Goal: Complete application form

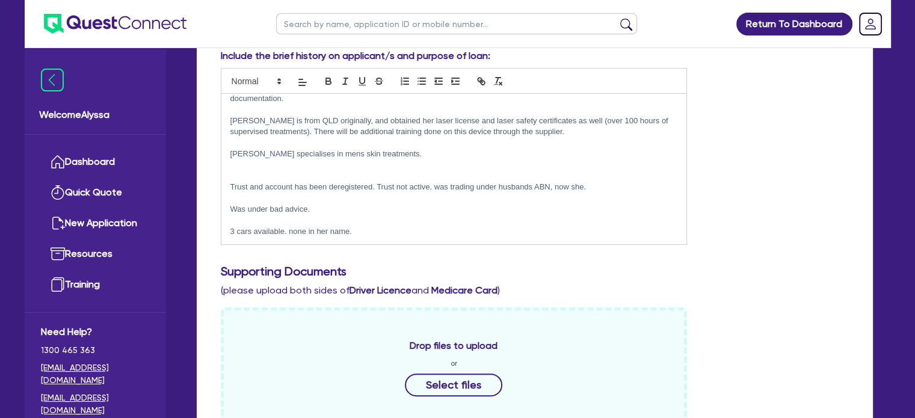
scroll to position [650, 0]
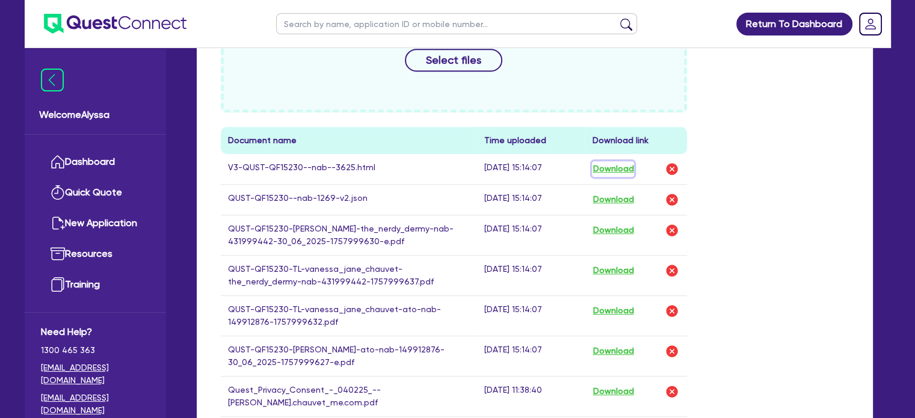
click at [605, 163] on button "Download" at bounding box center [613, 169] width 42 height 16
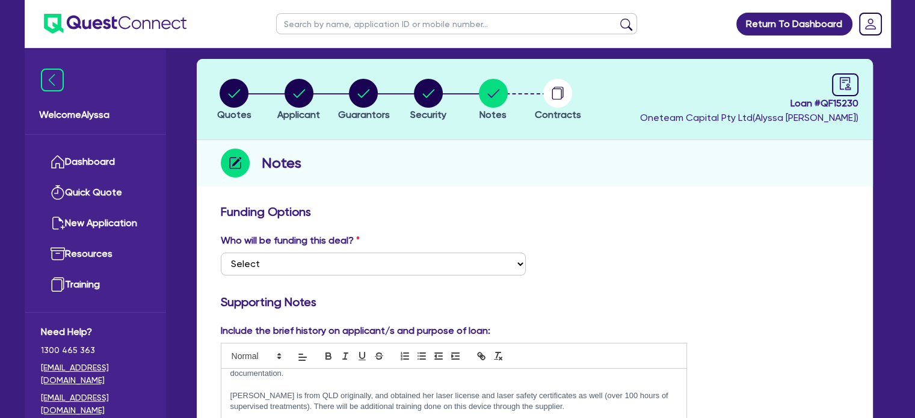
scroll to position [0, 0]
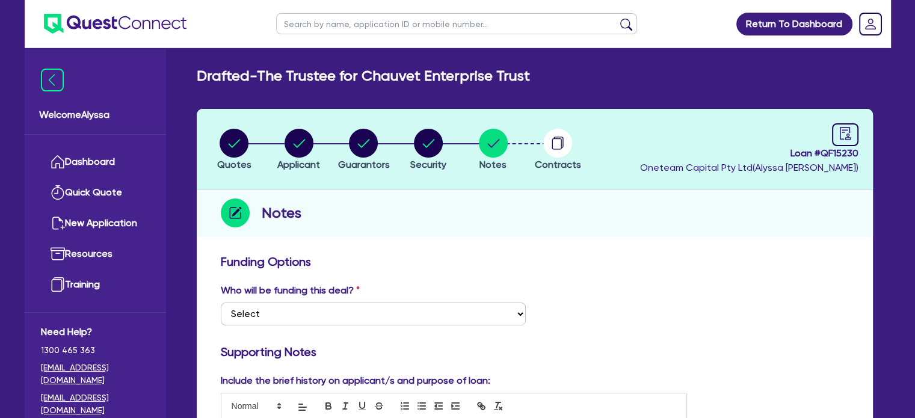
click at [352, 25] on input "text" at bounding box center [456, 23] width 361 height 21
type input "r"
click at [347, 27] on input "text" at bounding box center [456, 23] width 361 height 21
type input "hemant"
click button "submit" at bounding box center [626, 26] width 19 height 17
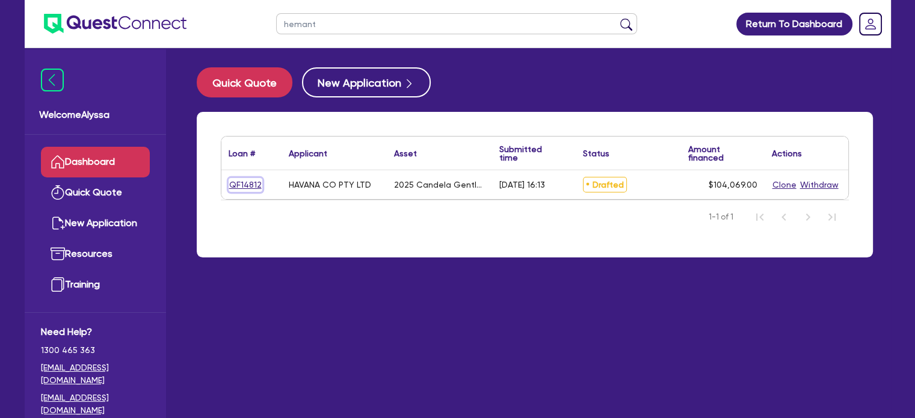
click at [238, 185] on link "QF14812" at bounding box center [246, 185] width 34 height 14
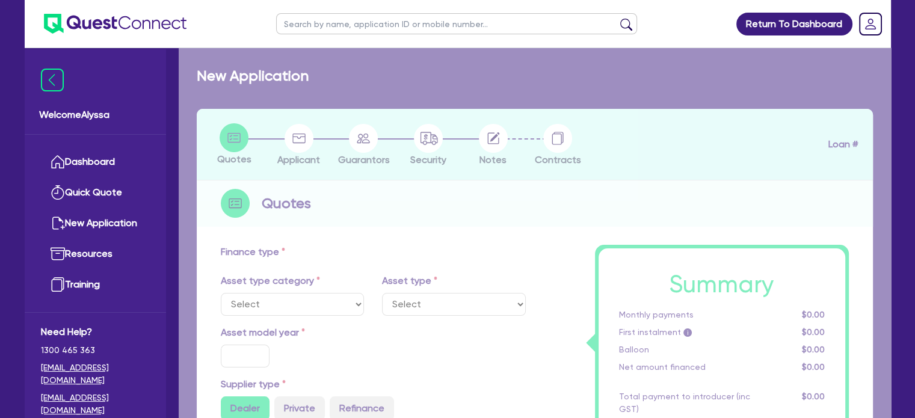
select select "TERTIARY_ASSETS"
type input "2025"
radio input "true"
type input "248,138"
type input "144,069"
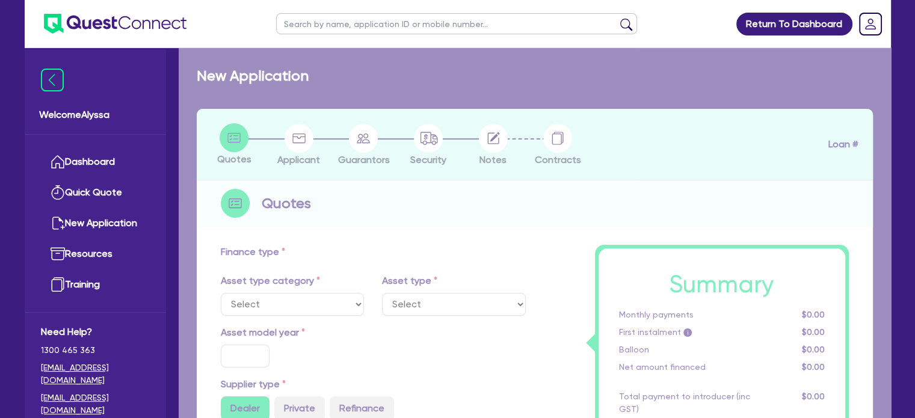
type input "4"
type input "4,162.76"
type input "17.95"
select select "BEAUTY_EQUIPMENT"
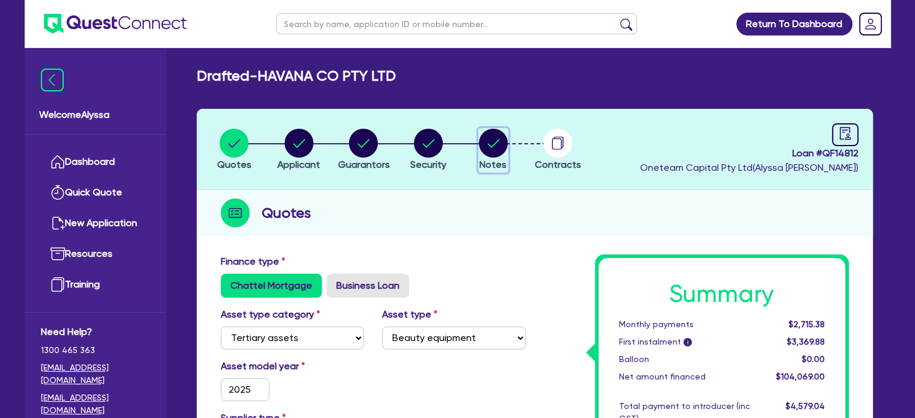
click at [491, 137] on circle "button" at bounding box center [493, 143] width 29 height 29
select select "Other"
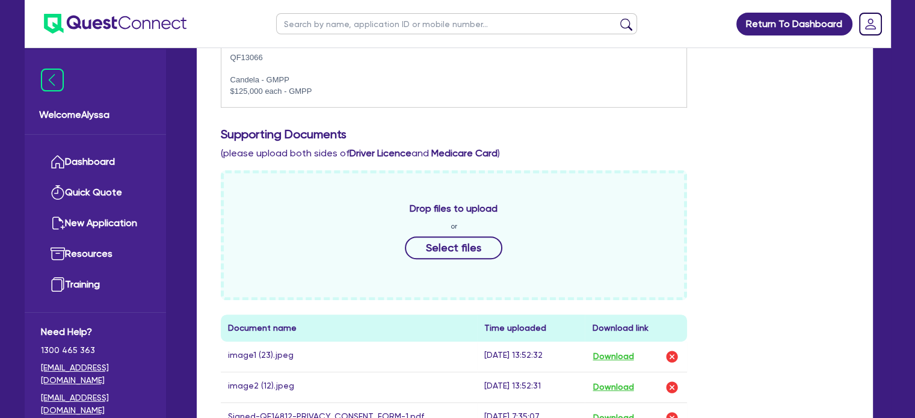
scroll to position [464, 0]
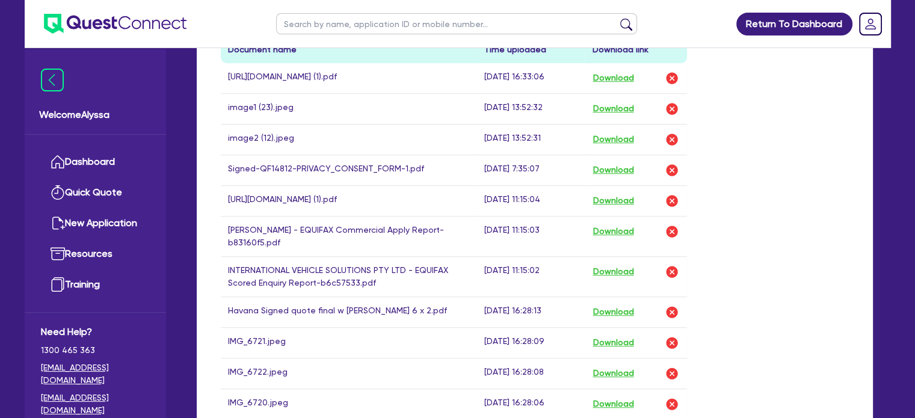
scroll to position [739, 0]
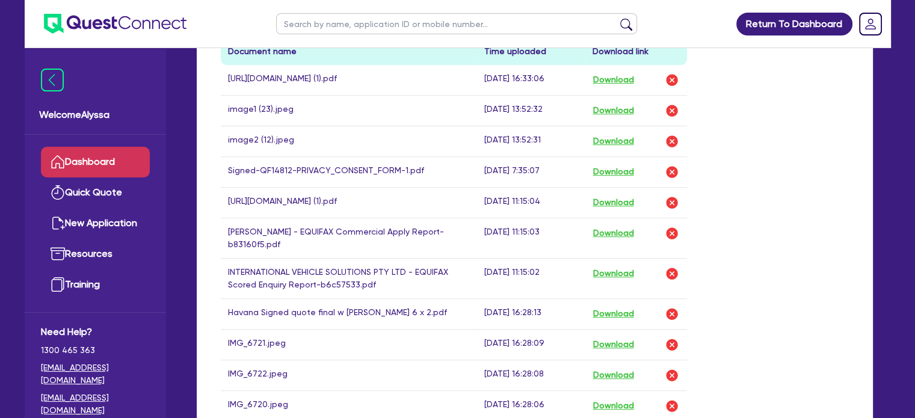
click at [108, 162] on link "Dashboard" at bounding box center [95, 162] width 109 height 31
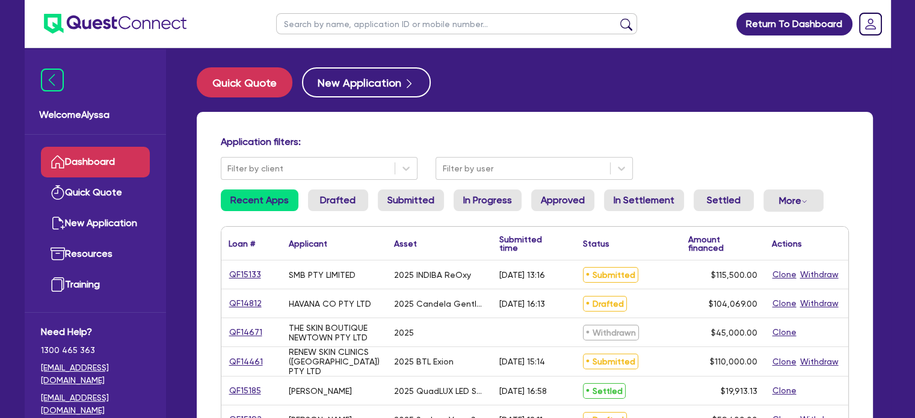
click at [283, 25] on input "text" at bounding box center [456, 23] width 361 height 21
type input "vanessa"
click at [617, 18] on button "submit" at bounding box center [626, 26] width 19 height 17
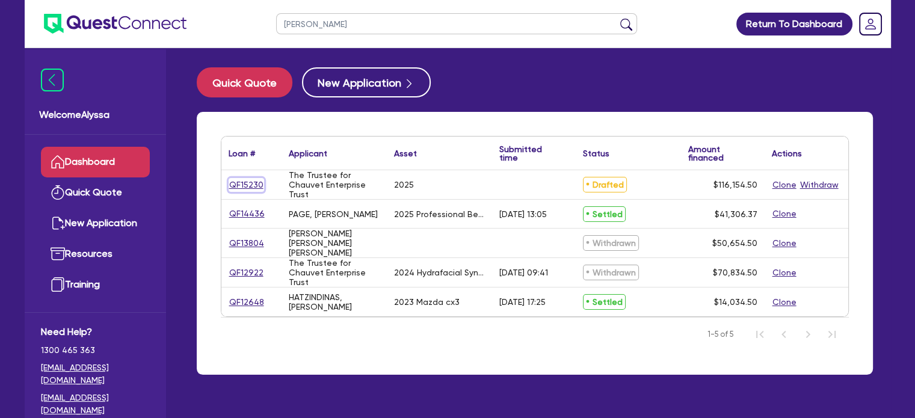
click at [245, 183] on link "QF15230" at bounding box center [246, 185] width 35 height 14
select select "SECONDARY_ASSETS"
select select "MEDICAL_DENTAL_LABORATORY_EQUIPMENT"
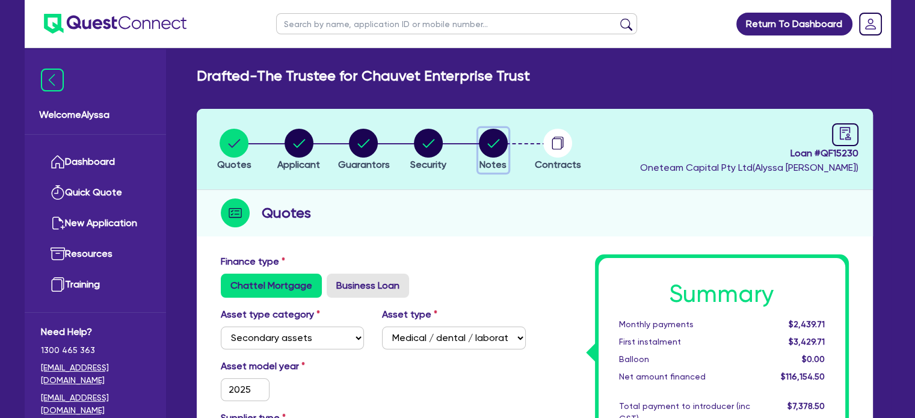
click at [494, 156] on button "Notes" at bounding box center [493, 150] width 30 height 45
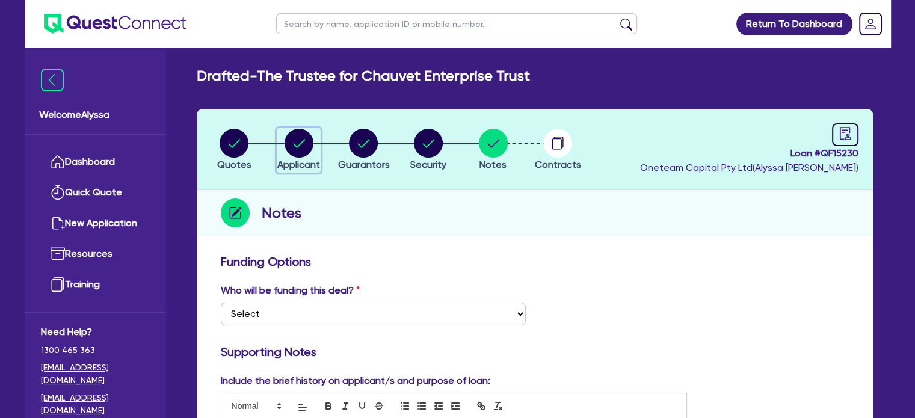
click at [291, 140] on circle "button" at bounding box center [299, 143] width 29 height 29
select select "TRUST"
select select "COMPANY"
select select "HEALTH_BEAUTY"
select select "HAIR_BEAUTY_SALONS"
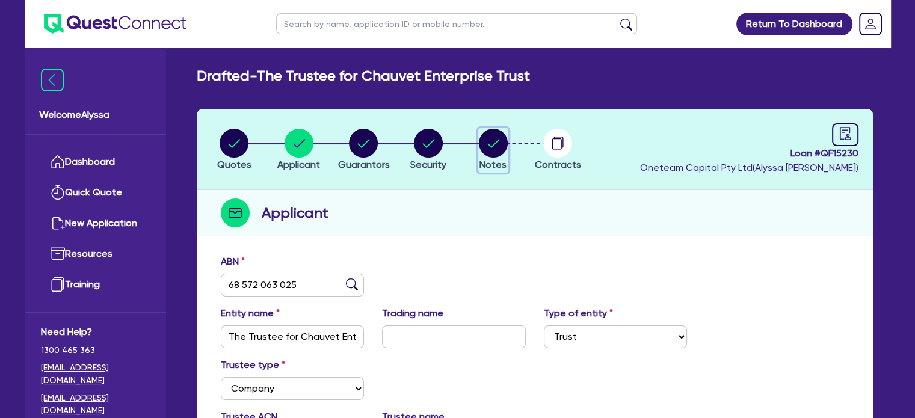
click at [494, 144] on circle "button" at bounding box center [493, 143] width 29 height 29
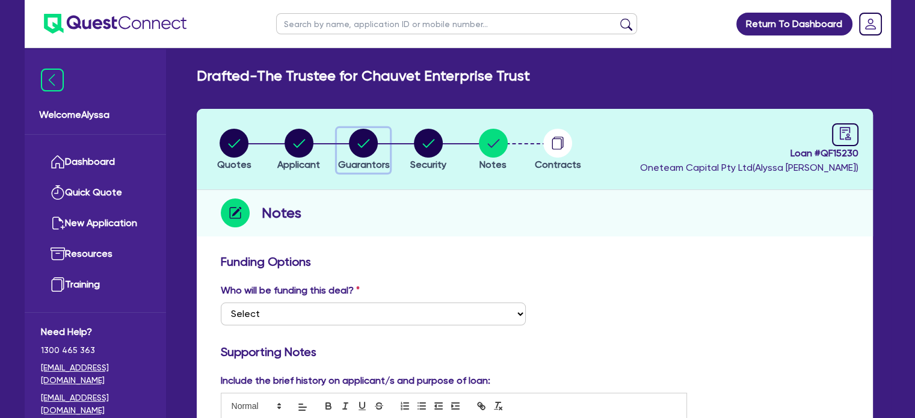
click at [351, 158] on button "Guarantors" at bounding box center [363, 150] width 53 height 45
select select "MRS"
select select "MARRIED"
select select "PROPERTY"
select select "CASH"
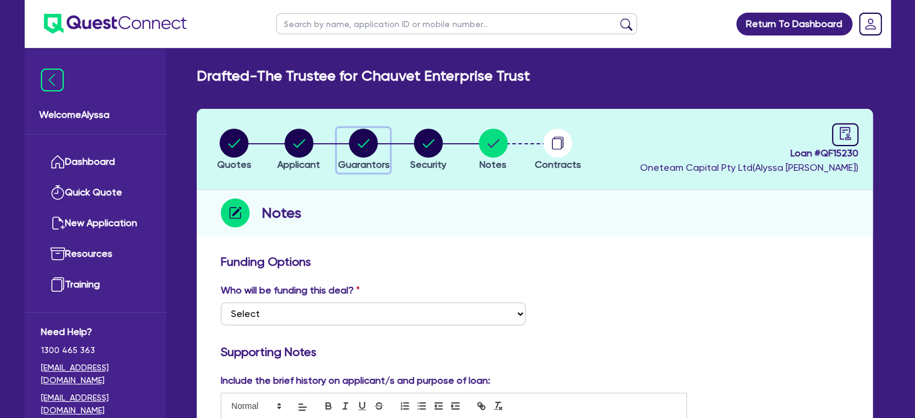
select select "VEHICLE"
select select "MORTGAGE"
select select "MR"
select select "NSW"
select select "MARRIED"
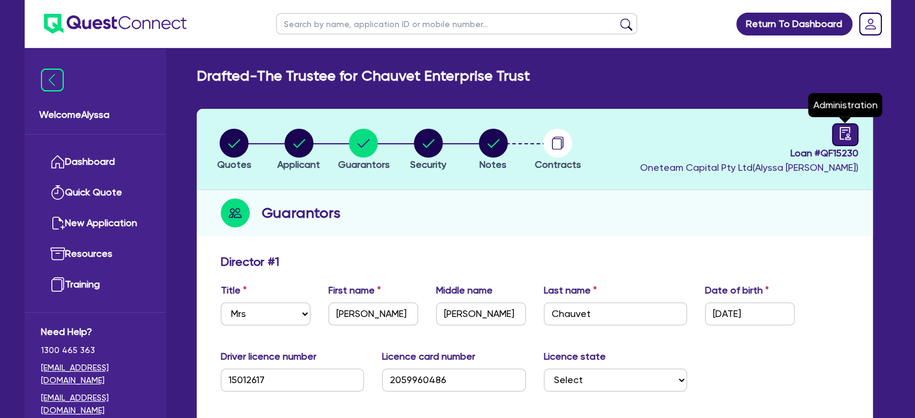
click at [835, 135] on link at bounding box center [845, 134] width 26 height 23
select select "DRAFTED_NEW"
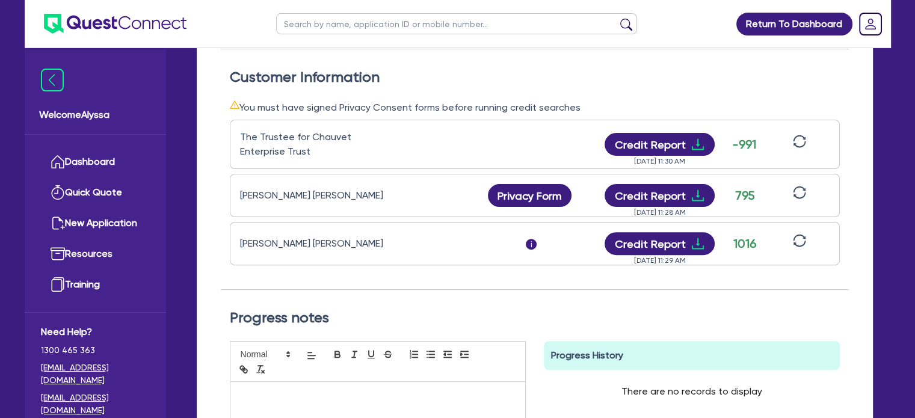
scroll to position [344, 0]
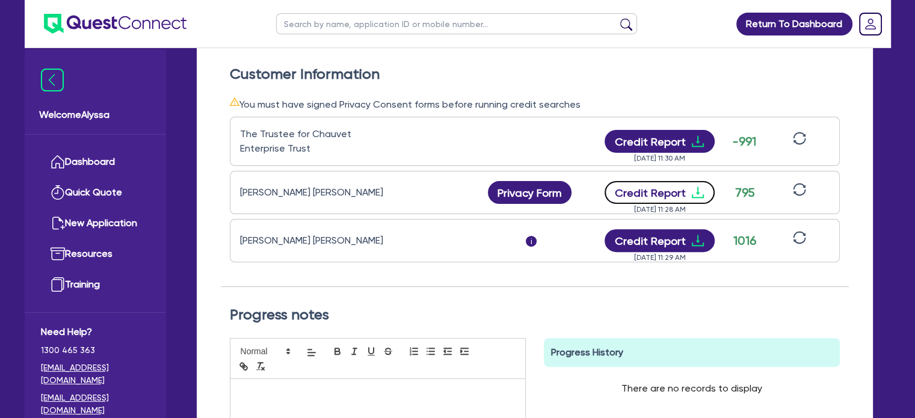
click at [670, 190] on button "Credit Report" at bounding box center [660, 192] width 110 height 23
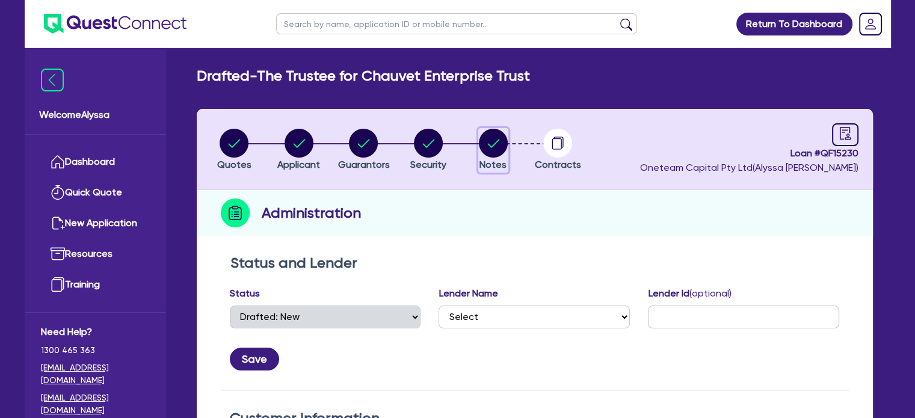
click at [489, 141] on circle "button" at bounding box center [493, 143] width 29 height 29
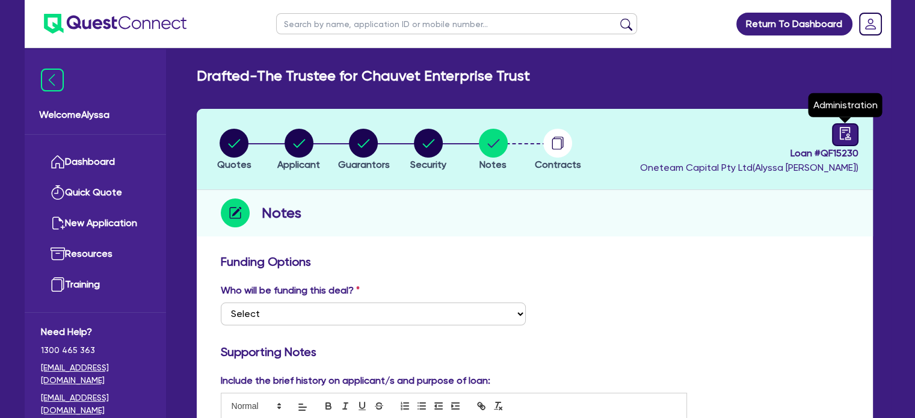
click at [835, 138] on link at bounding box center [845, 134] width 26 height 23
select select "DRAFTED_NEW"
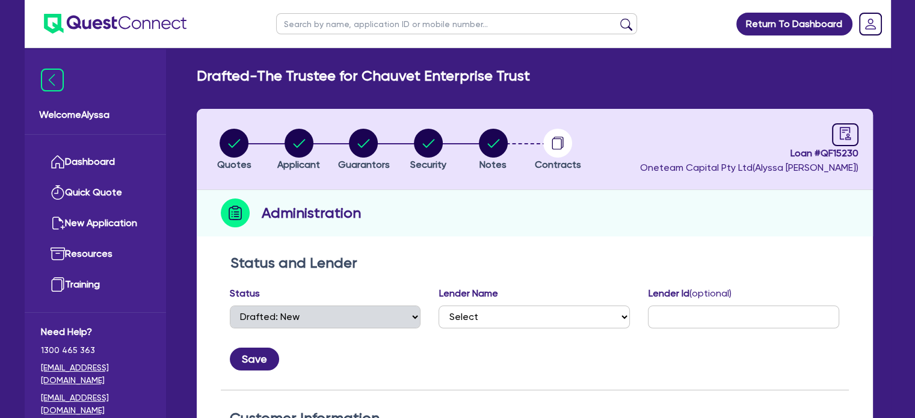
scroll to position [178, 0]
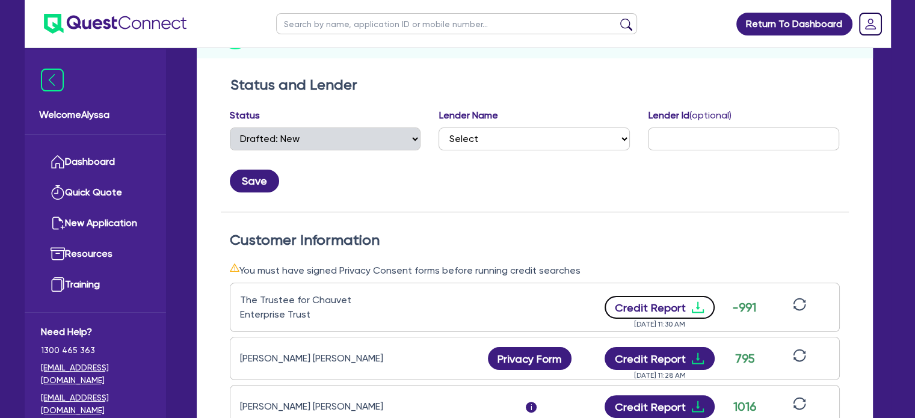
click at [652, 303] on button "Credit Report" at bounding box center [660, 307] width 110 height 23
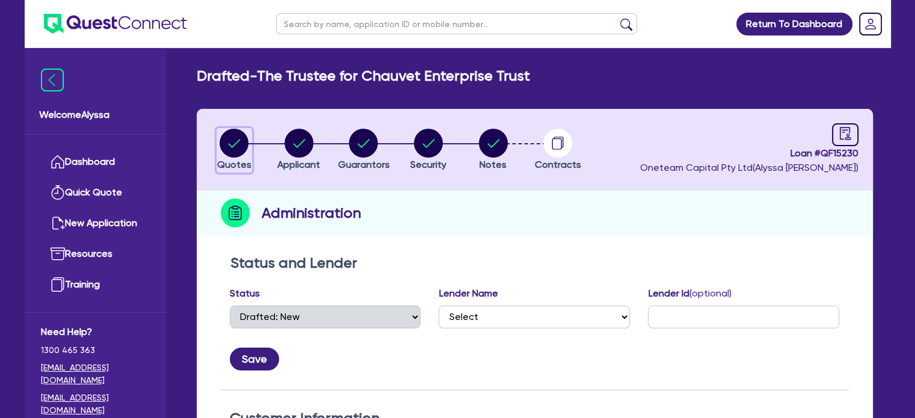
click at [227, 151] on circle "button" at bounding box center [234, 143] width 29 height 29
select select "SECONDARY_ASSETS"
select select "MEDICAL_DENTAL_LABORATORY_EQUIPMENT"
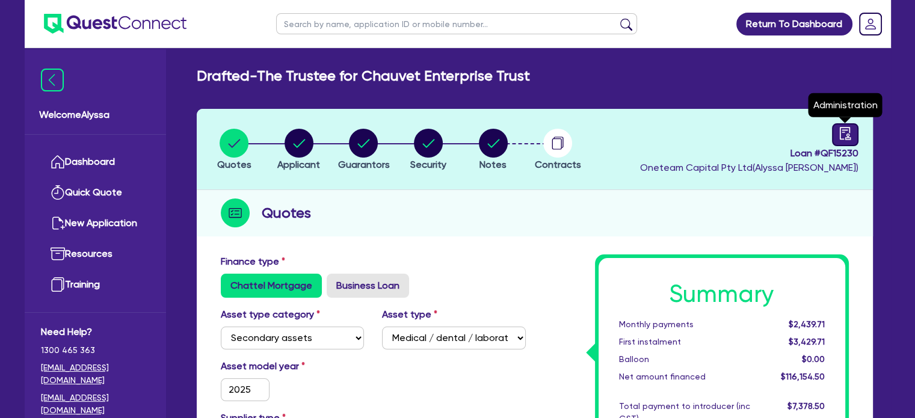
click at [846, 137] on icon "audit" at bounding box center [845, 133] width 13 height 13
select select "DRAFTED_NEW"
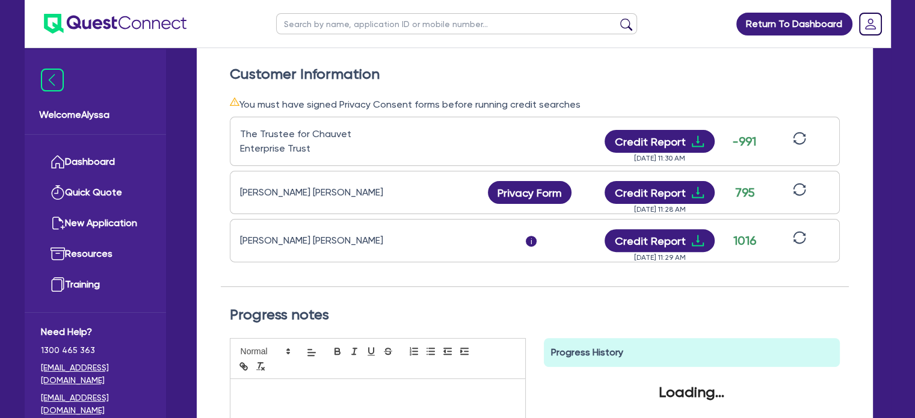
scroll to position [344, 0]
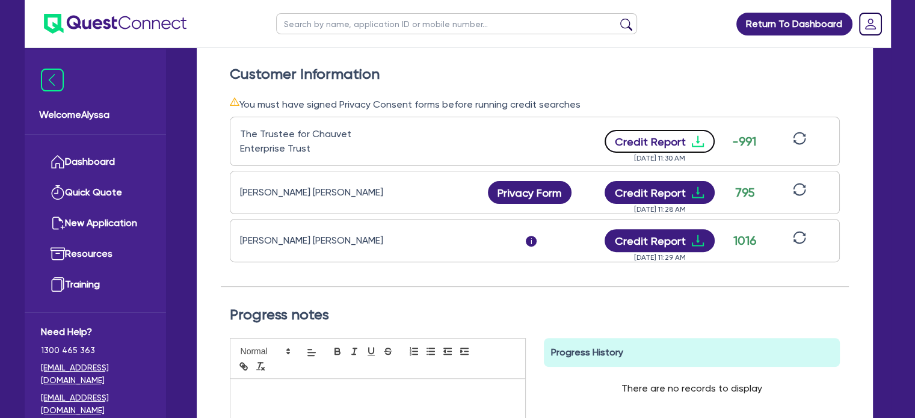
click at [664, 135] on button "Credit Report" at bounding box center [660, 141] width 110 height 23
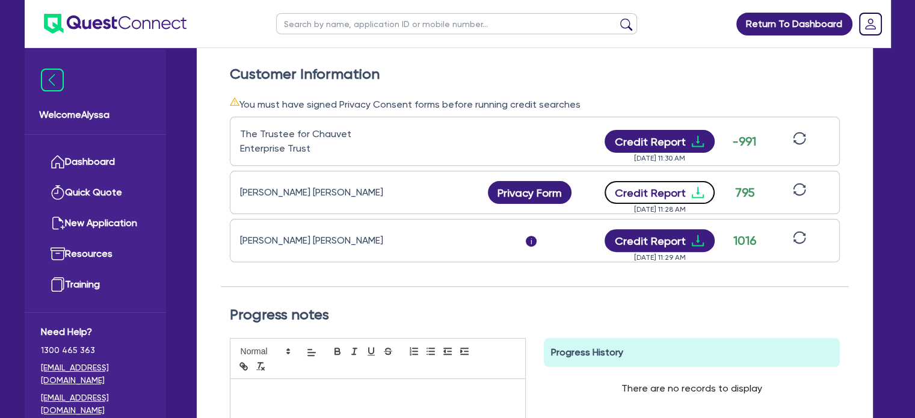
click at [650, 187] on button "Credit Report" at bounding box center [660, 192] width 110 height 23
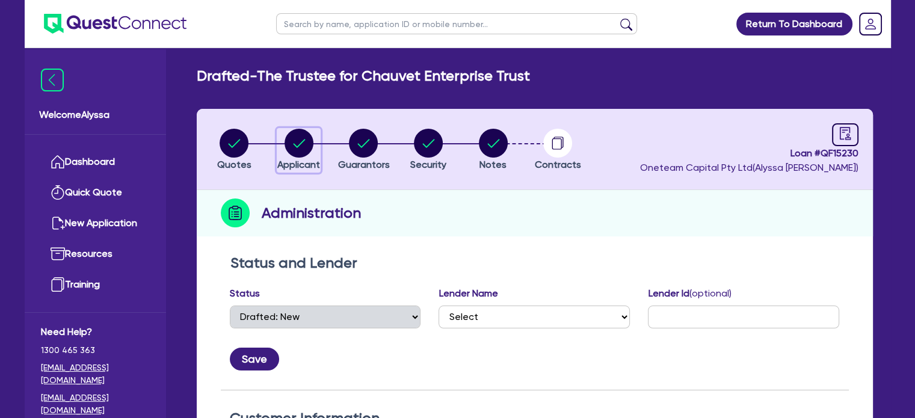
click at [306, 144] on circle "button" at bounding box center [299, 143] width 29 height 29
select select "TRUST"
select select "COMPANY"
select select "HEALTH_BEAUTY"
select select "HAIR_BEAUTY_SALONS"
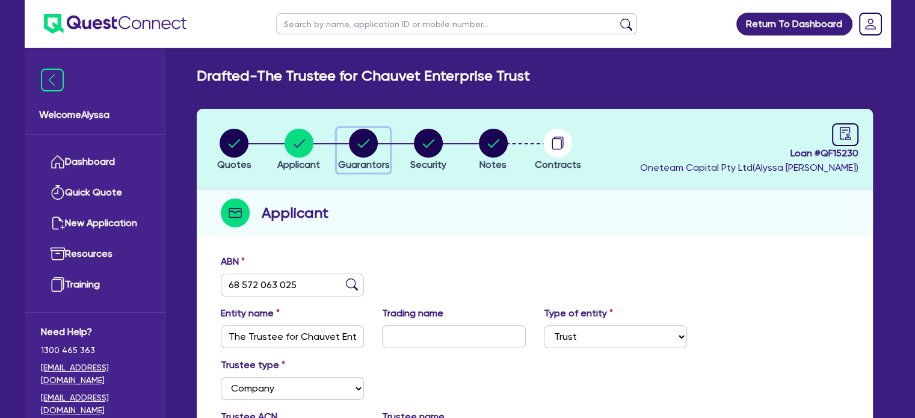
click at [356, 152] on circle "button" at bounding box center [363, 143] width 29 height 29
select select "MRS"
select select "MARRIED"
select select "PROPERTY"
select select "CASH"
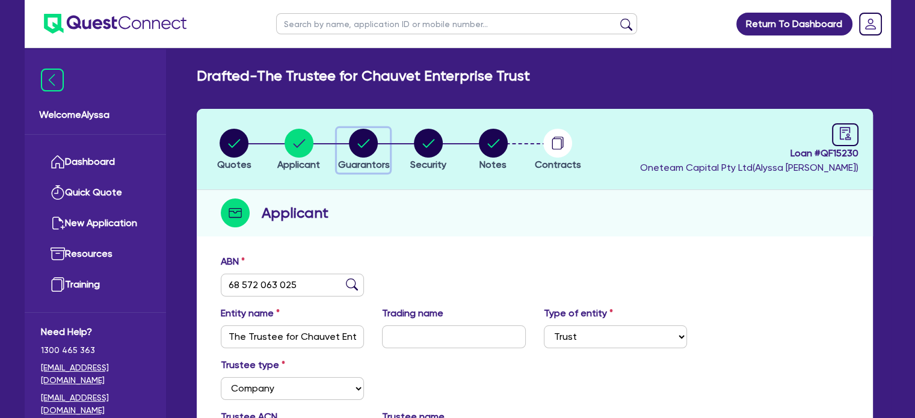
select select "VEHICLE"
select select "MORTGAGE"
select select "MR"
select select "NSW"
select select "MARRIED"
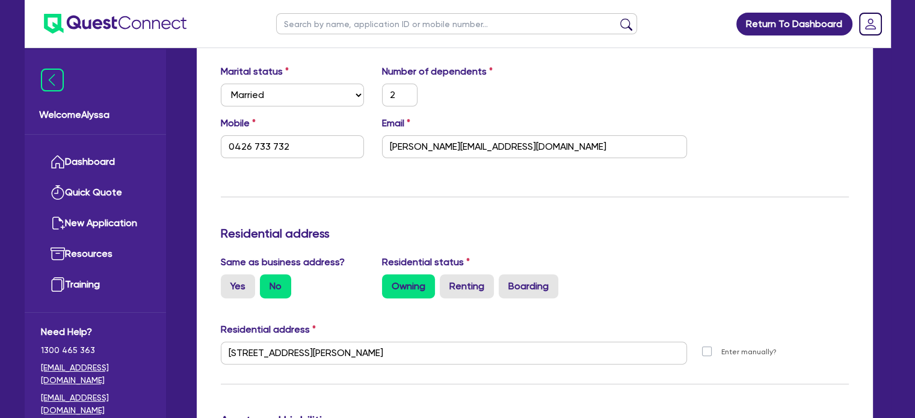
scroll to position [351, 0]
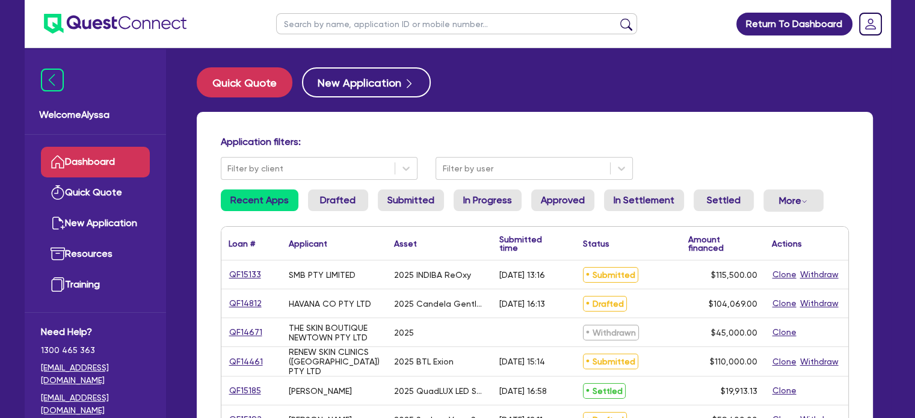
click at [309, 35] on ul at bounding box center [456, 24] width 385 height 48
click at [305, 28] on input "text" at bounding box center [456, 23] width 361 height 21
type input "vander kraats"
click at [617, 18] on button "submit" at bounding box center [626, 26] width 19 height 17
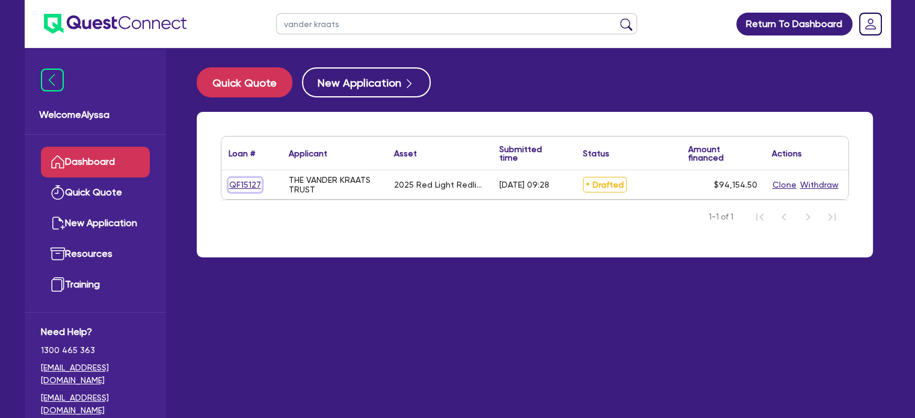
click at [241, 183] on link "QF15127" at bounding box center [245, 185] width 33 height 14
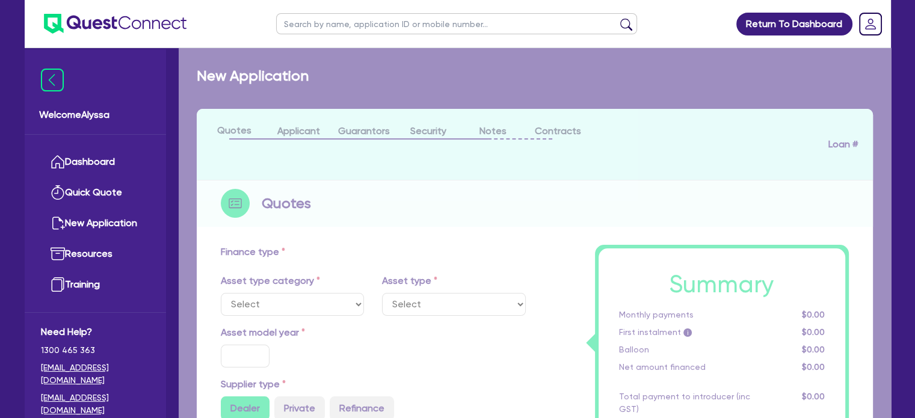
select select "SECONDARY_ASSETS"
type input "2025"
radio input "true"
type input "93,500"
type input "40"
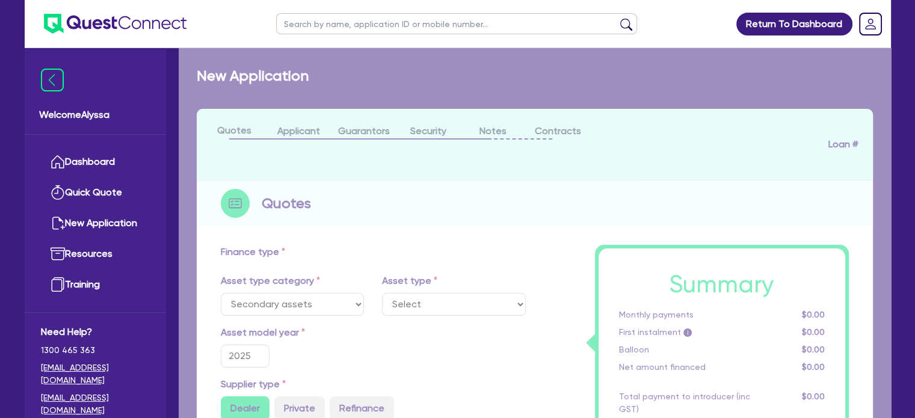
type input "37,400"
type input "3"
type input "2,824.64"
type input "6.45"
select select "MEDICAL_DENTAL_LABORATORY_EQUIPMENT"
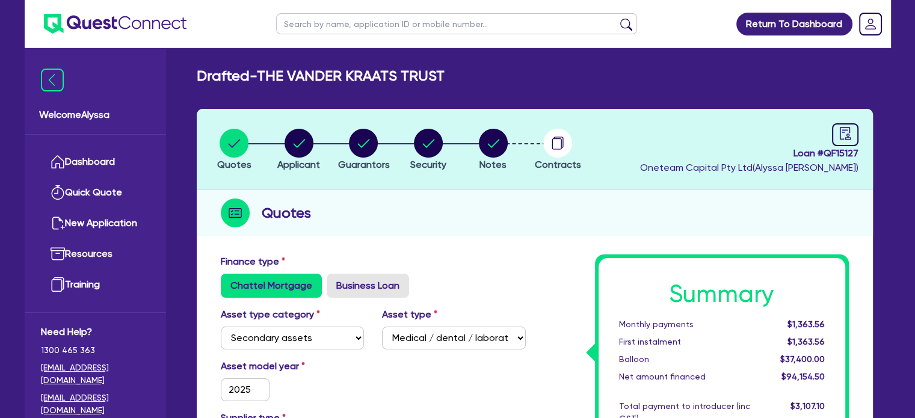
click at [354, 21] on input "text" at bounding box center [456, 23] width 361 height 21
type input "[GEOGRAPHIC_DATA]"
click button "submit" at bounding box center [626, 26] width 19 height 17
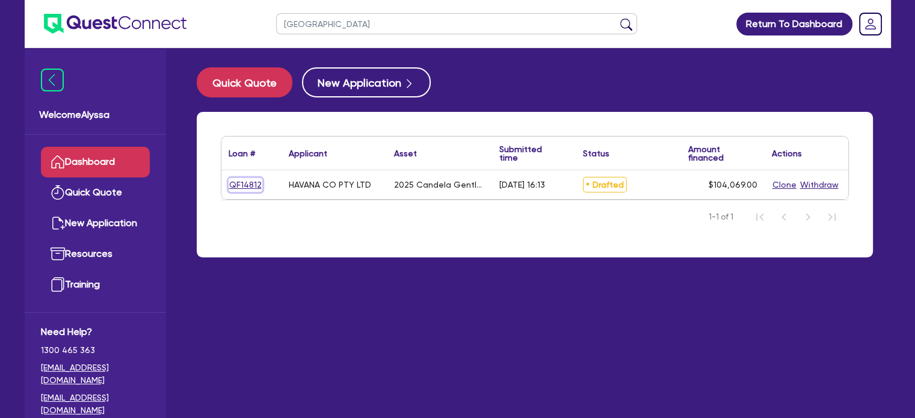
click at [250, 183] on link "QF14812" at bounding box center [246, 185] width 34 height 14
select select "TERTIARY_ASSETS"
select select "BEAUTY_EQUIPMENT"
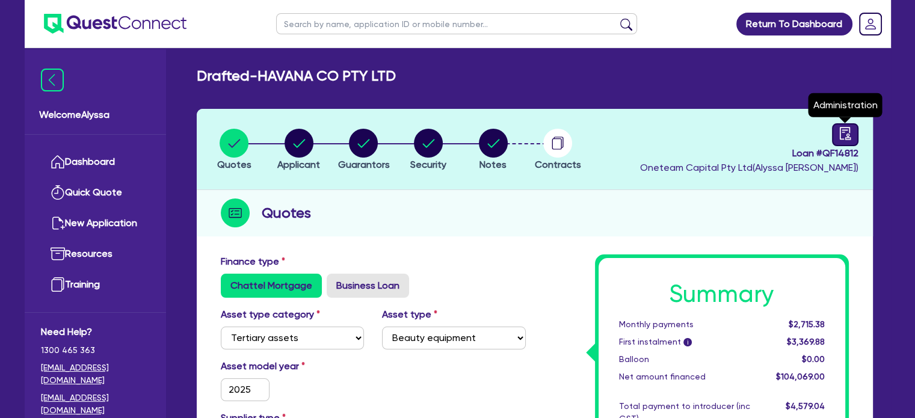
click at [851, 129] on icon "audit" at bounding box center [845, 133] width 13 height 13
select select "DRAFTED_AMENDED"
select select "Quest Finance - Bill & Collect"
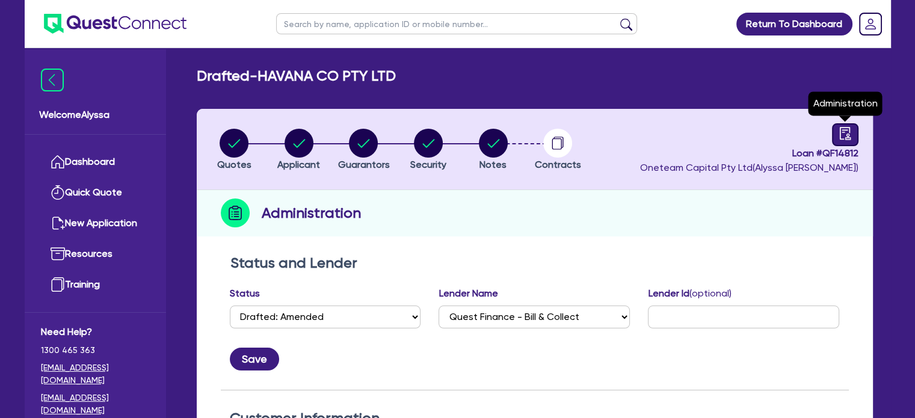
scroll to position [285, 0]
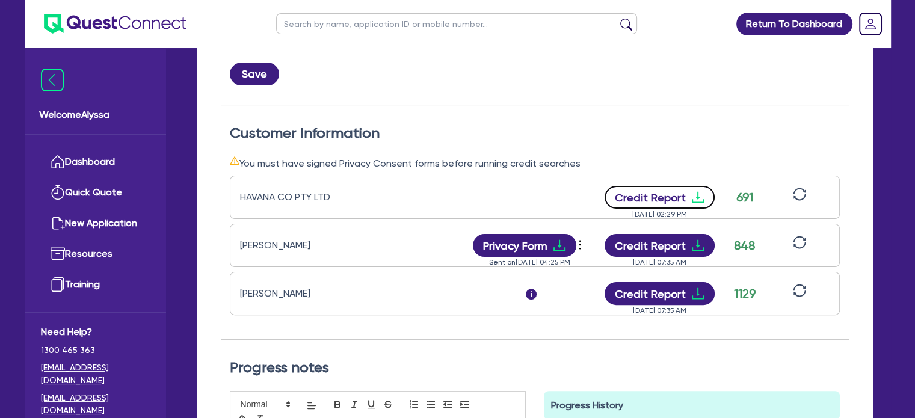
click at [661, 199] on button "Credit Report" at bounding box center [660, 197] width 110 height 23
click at [350, 17] on input "text" at bounding box center [456, 23] width 361 height 21
paste input "ADONAI CORPORATION PTY LTD"
type input "ADONAI CORPORATION PTY LTD"
click button "submit" at bounding box center [626, 26] width 19 height 17
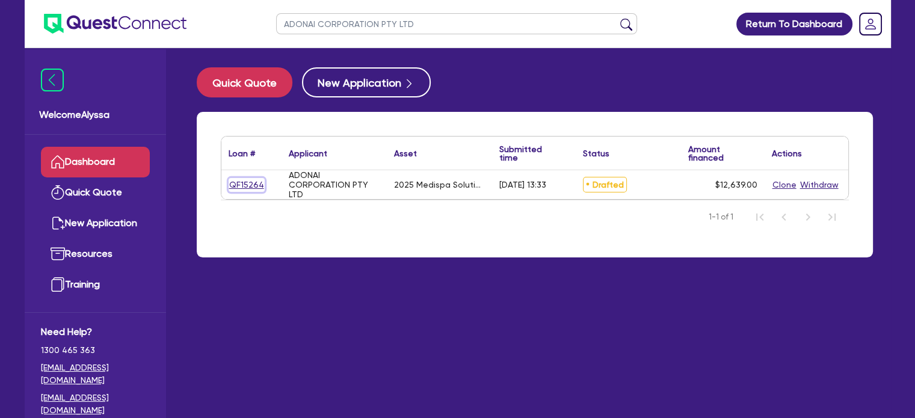
click at [236, 183] on link "QF15264" at bounding box center [247, 185] width 36 height 14
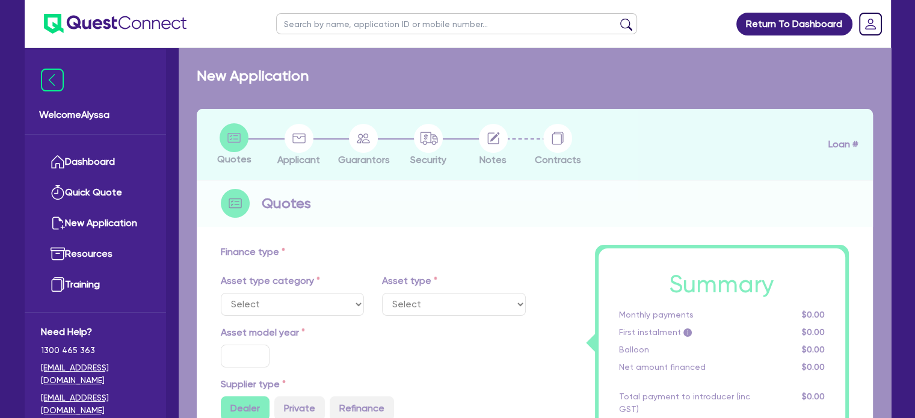
select select "TERTIARY_ASSETS"
type input "2025"
radio input "true"
type input "12,639"
type input "7.91"
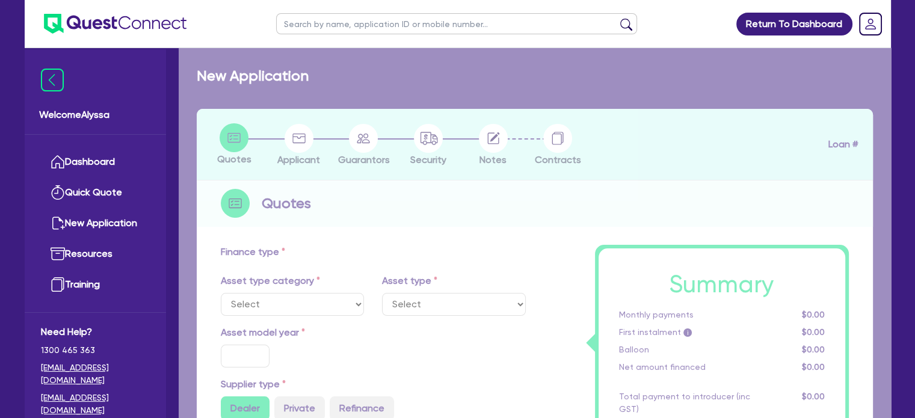
type input "1,000"
radio input "true"
type input "10.5"
select select "BEAUTY_EQUIPMENT"
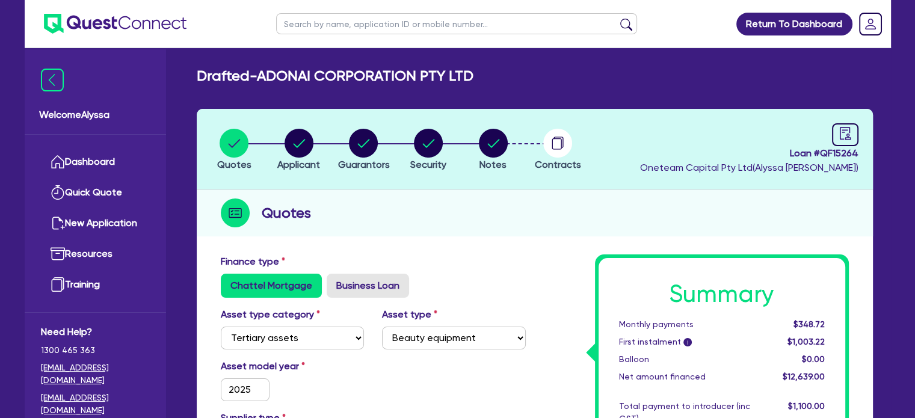
click at [845, 146] on span "Loan # QF15264" at bounding box center [749, 153] width 218 height 14
click at [845, 141] on link at bounding box center [845, 134] width 26 height 23
select select "DRAFTED_AMENDED"
select select "Other"
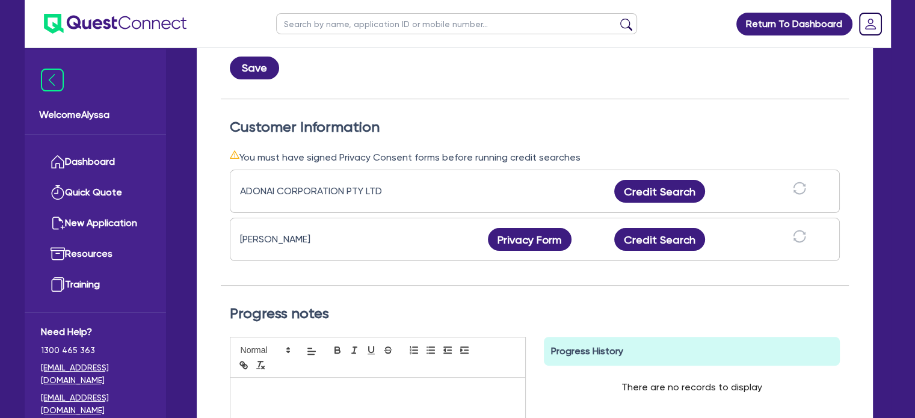
scroll to position [295, 0]
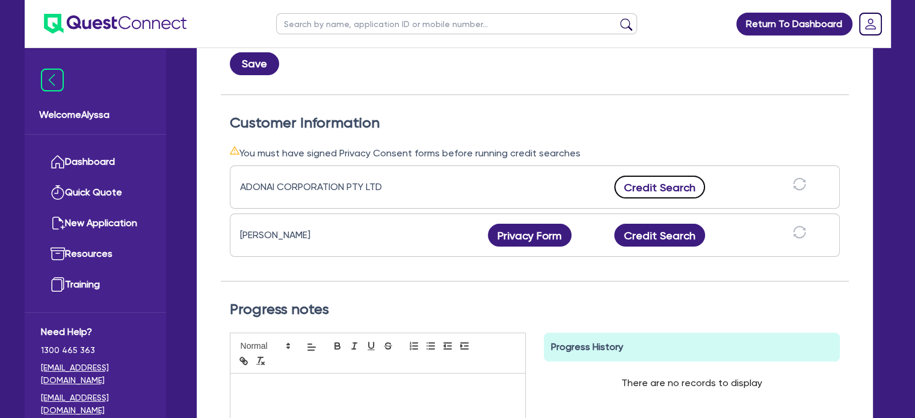
click at [661, 180] on button "Credit Search" at bounding box center [659, 187] width 91 height 23
